Goal: Navigation & Orientation: Find specific page/section

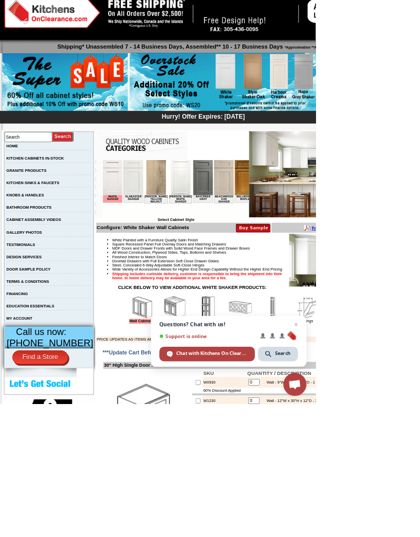
click at [217, 424] on img at bounding box center [232, 409] width 31 height 31
click at [261, 424] on img at bounding box center [276, 409] width 31 height 31
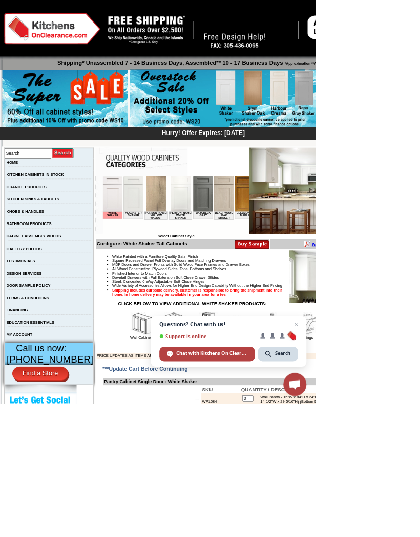
click at [220, 446] on img at bounding box center [232, 431] width 31 height 31
click at [310, 446] on img at bounding box center [319, 431] width 31 height 31
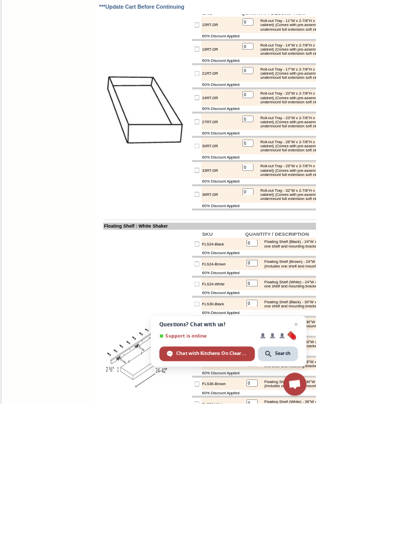
scroll to position [1075, 0]
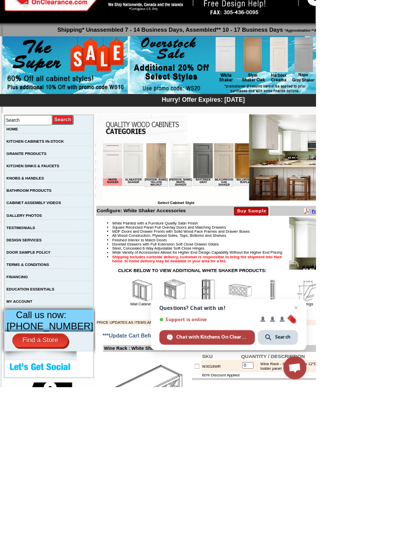
scroll to position [22, 0]
